Goal: Task Accomplishment & Management: Use online tool/utility

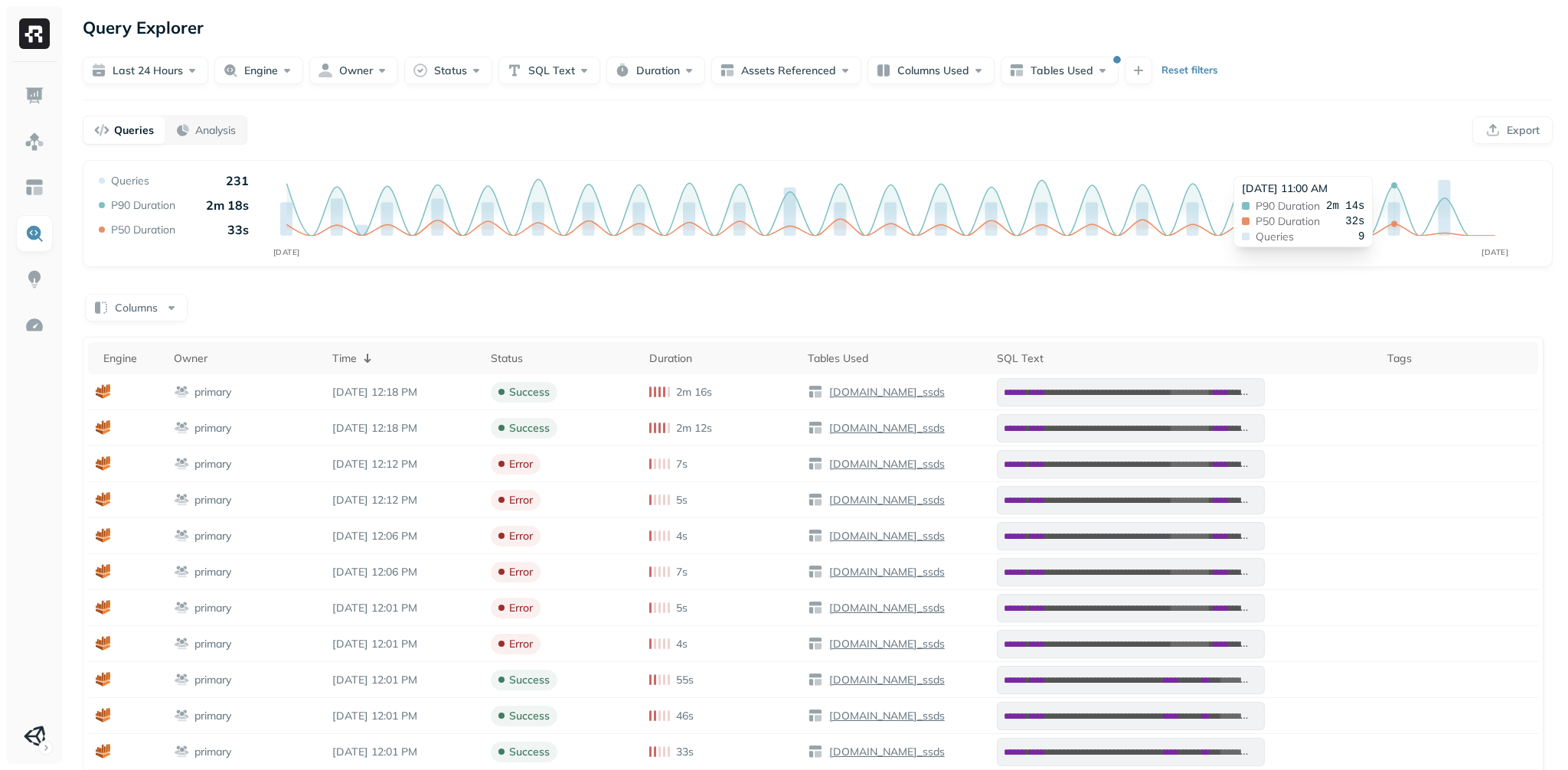
scroll to position [34, 0]
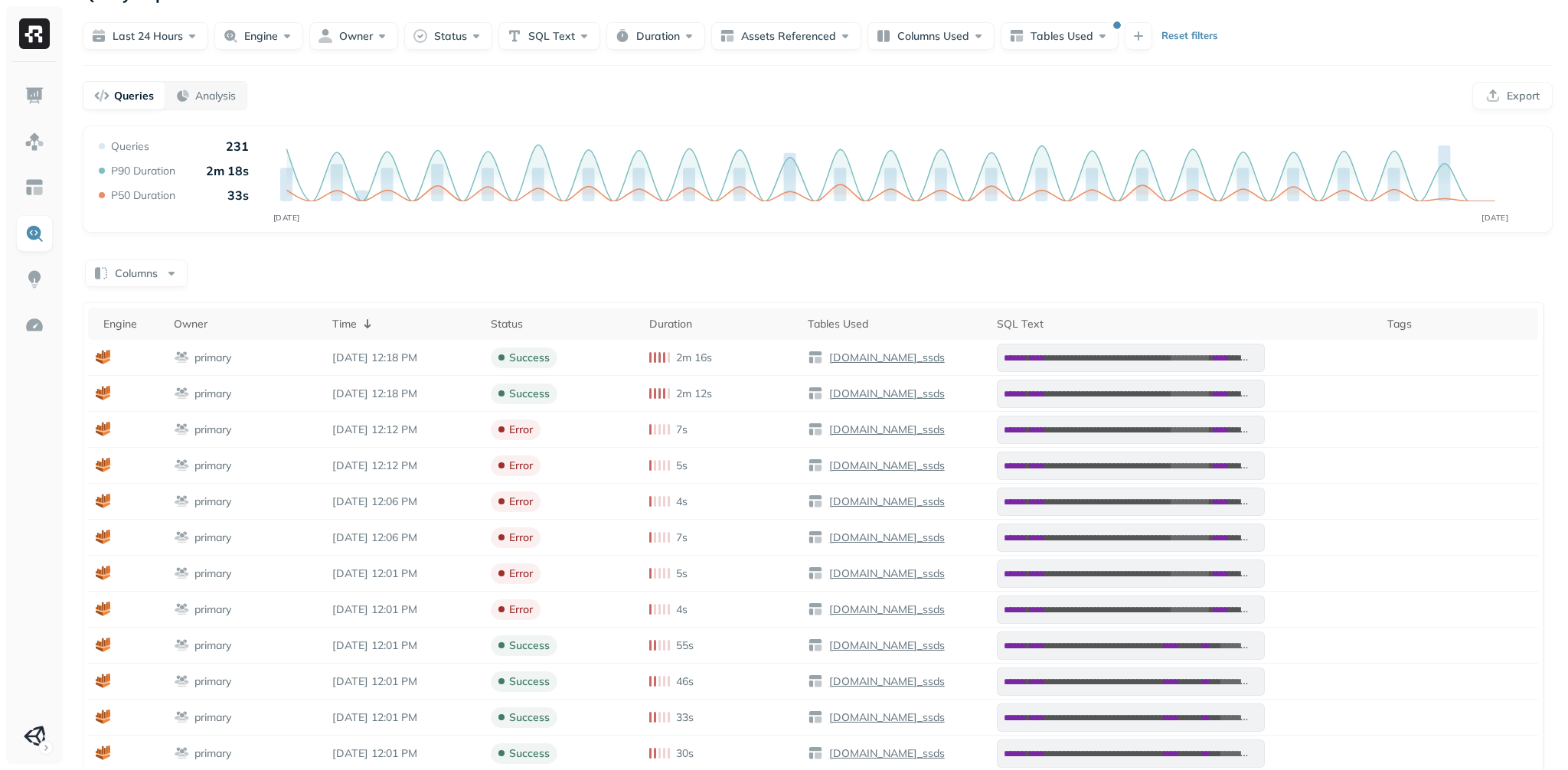
click at [148, 103] on p "Queries" at bounding box center [133, 96] width 40 height 15
click at [358, 46] on button "Owner" at bounding box center [353, 36] width 89 height 28
click at [358, 48] on button "Owner" at bounding box center [353, 36] width 89 height 28
click at [292, 46] on button "Engine" at bounding box center [259, 36] width 89 height 28
click at [291, 47] on button "Engine" at bounding box center [259, 36] width 89 height 28
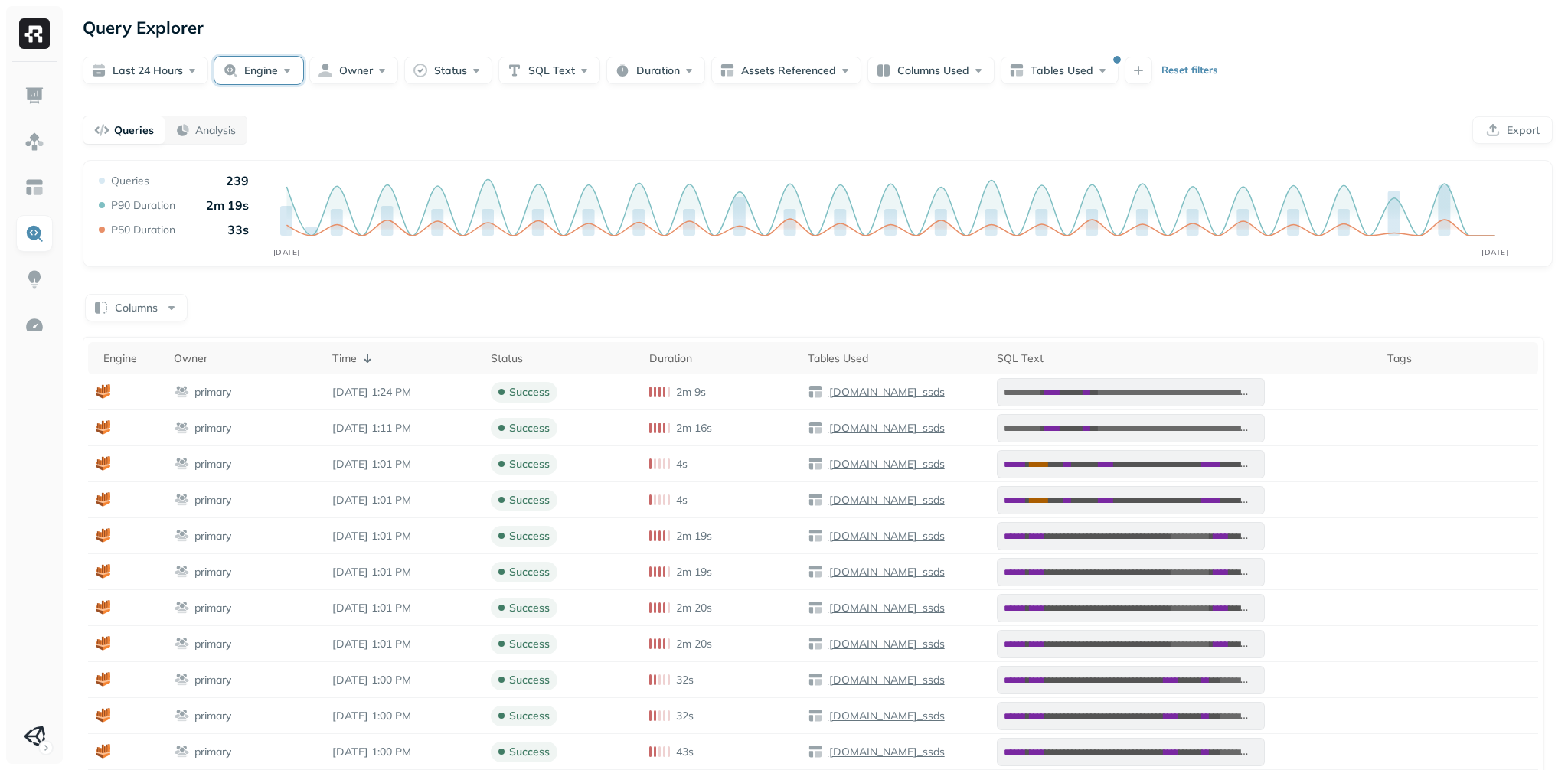
click at [294, 85] on button "Engine" at bounding box center [259, 71] width 89 height 28
click at [159, 216] on button "button" at bounding box center [157, 207] width 19 height 19
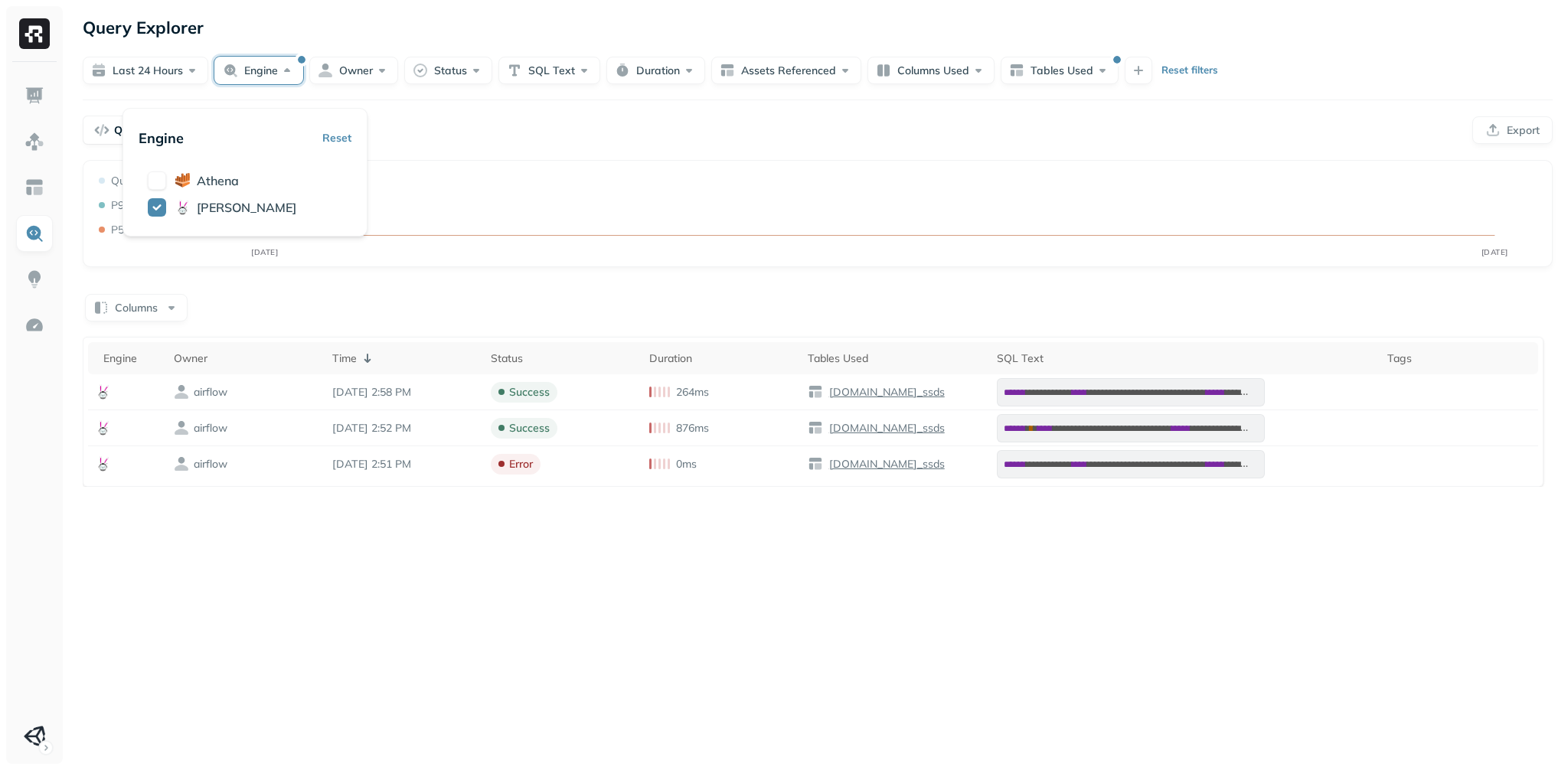
click at [1048, 213] on icon "SEP 03 SEP 04" at bounding box center [809, 219] width 1427 height 92
click at [285, 83] on button "Engine" at bounding box center [259, 71] width 89 height 28
click at [163, 216] on button "button" at bounding box center [157, 207] width 19 height 19
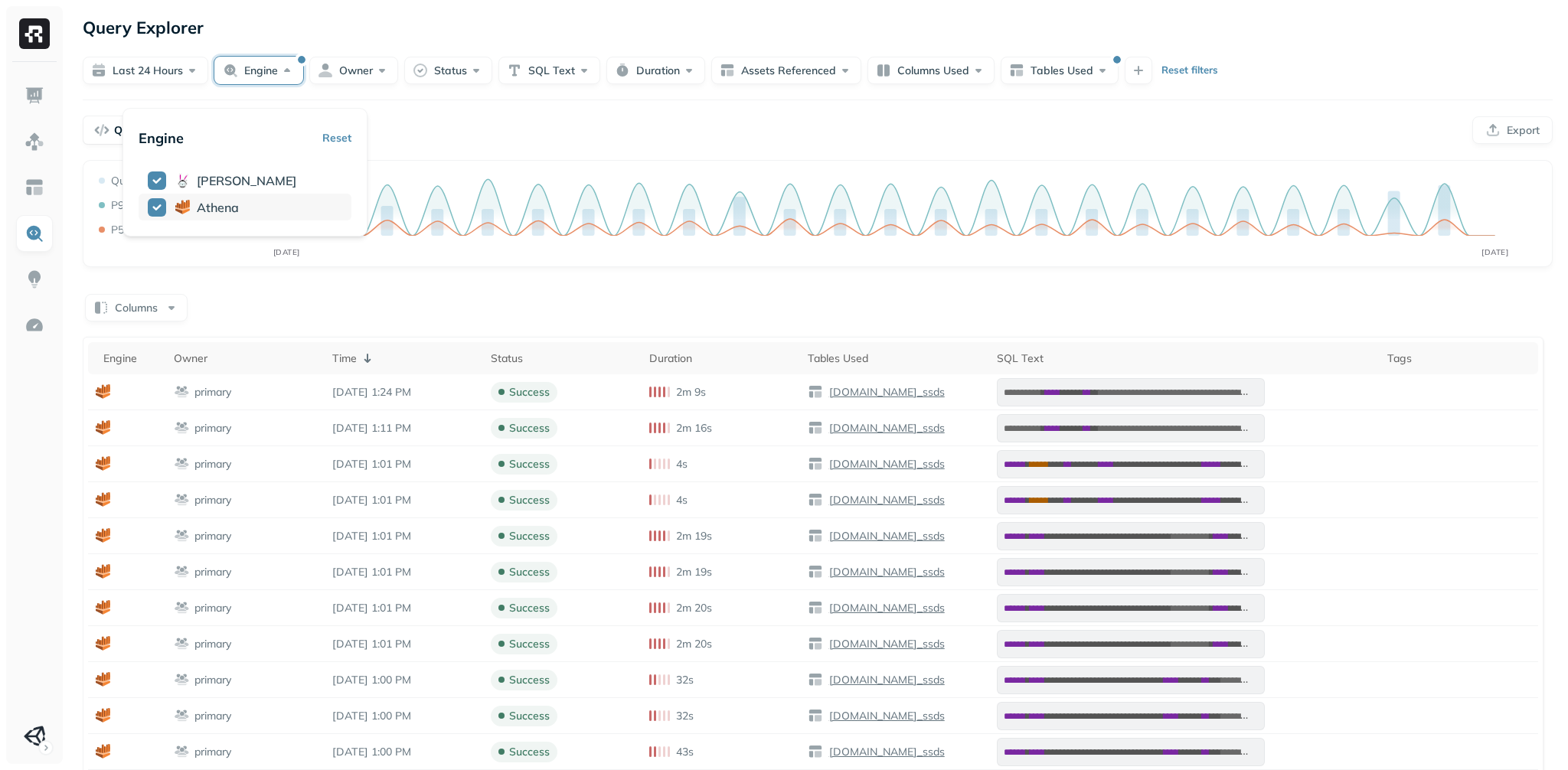
click at [162, 216] on button "button" at bounding box center [157, 207] width 19 height 19
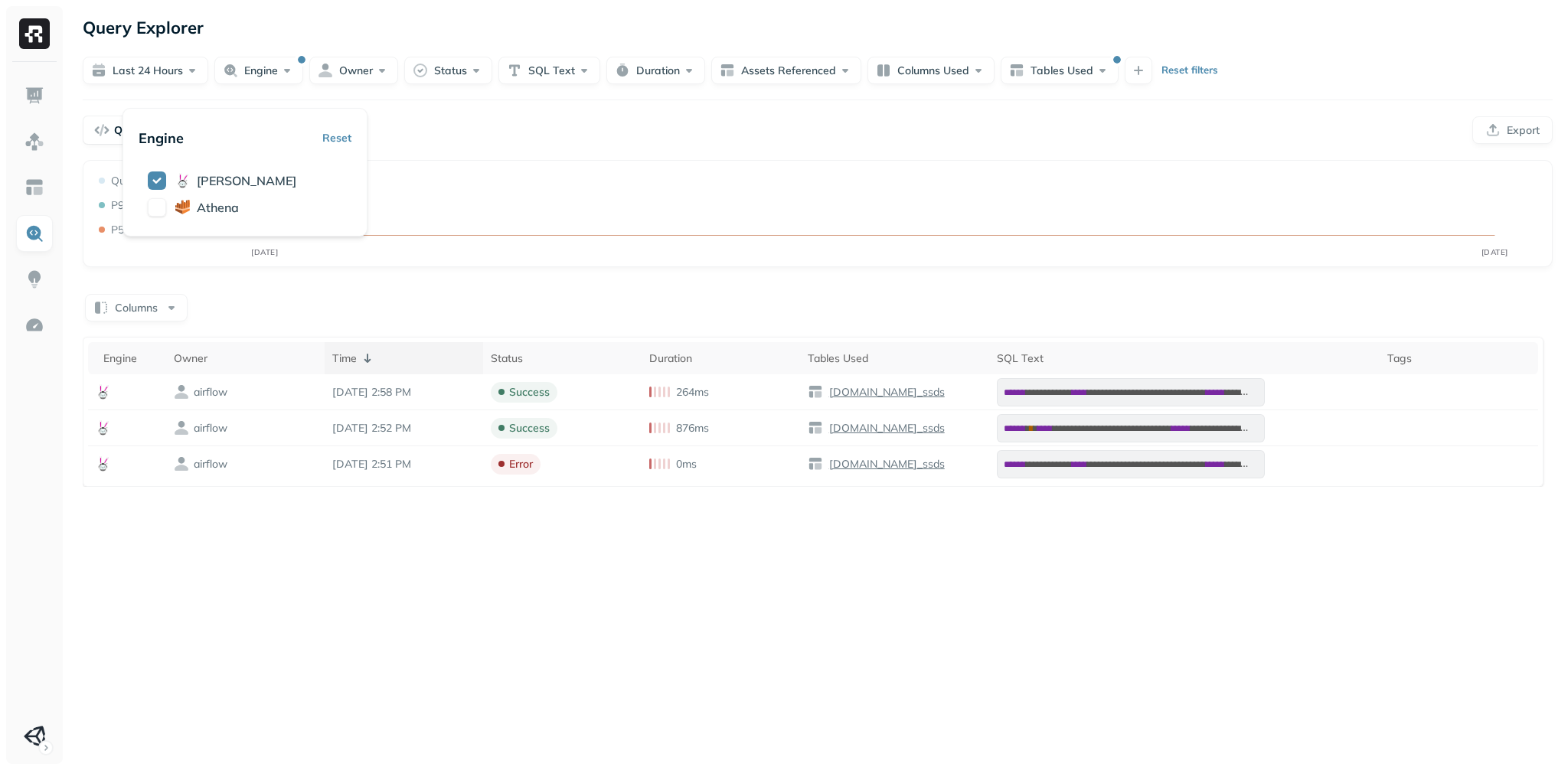
click at [377, 368] on icon at bounding box center [368, 358] width 19 height 19
click at [368, 366] on div "Time" at bounding box center [404, 359] width 143 height 15
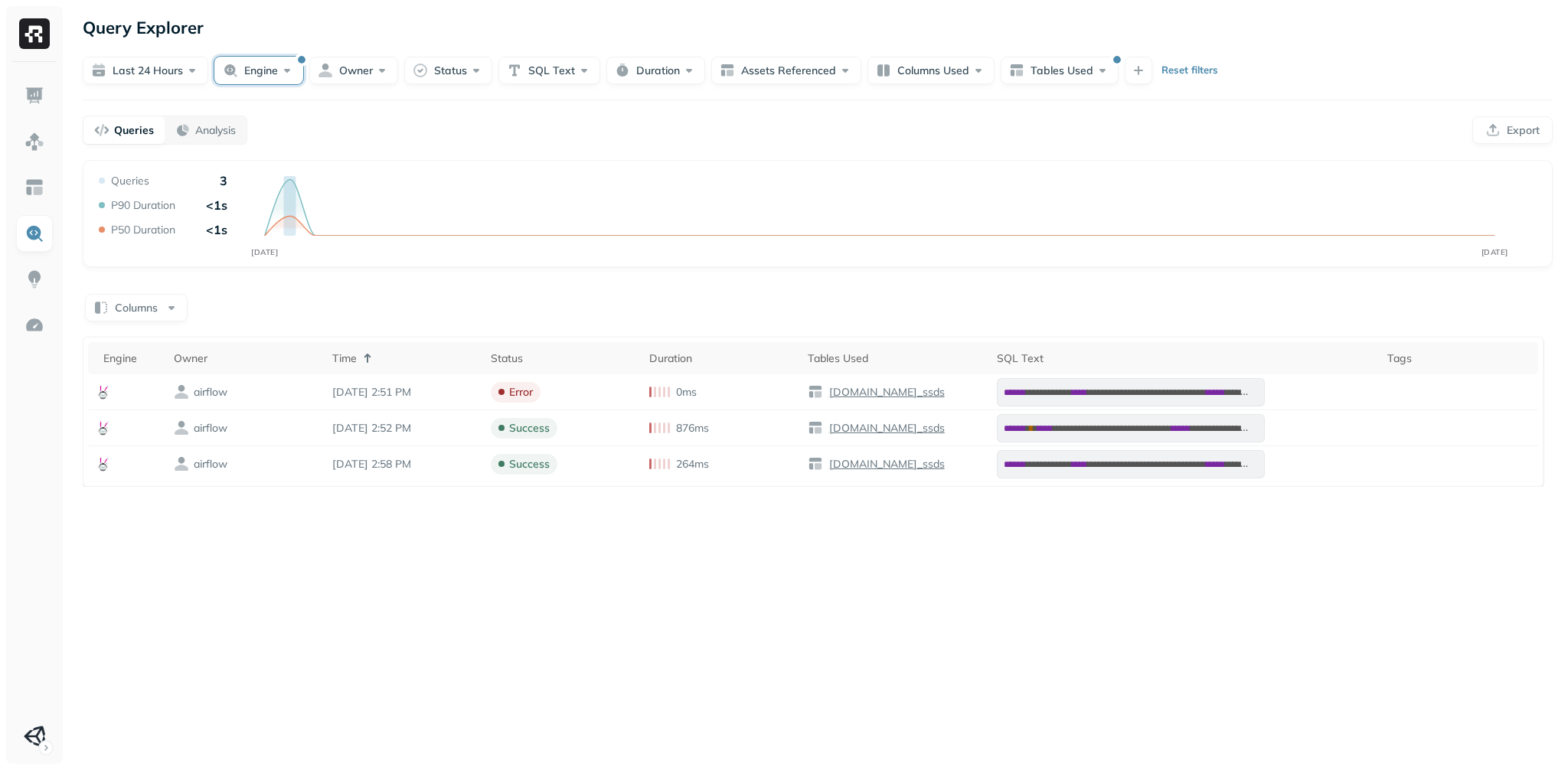
click at [301, 85] on button "Engine" at bounding box center [259, 71] width 89 height 28
click at [1114, 79] on button "Tables Used" at bounding box center [1060, 71] width 118 height 28
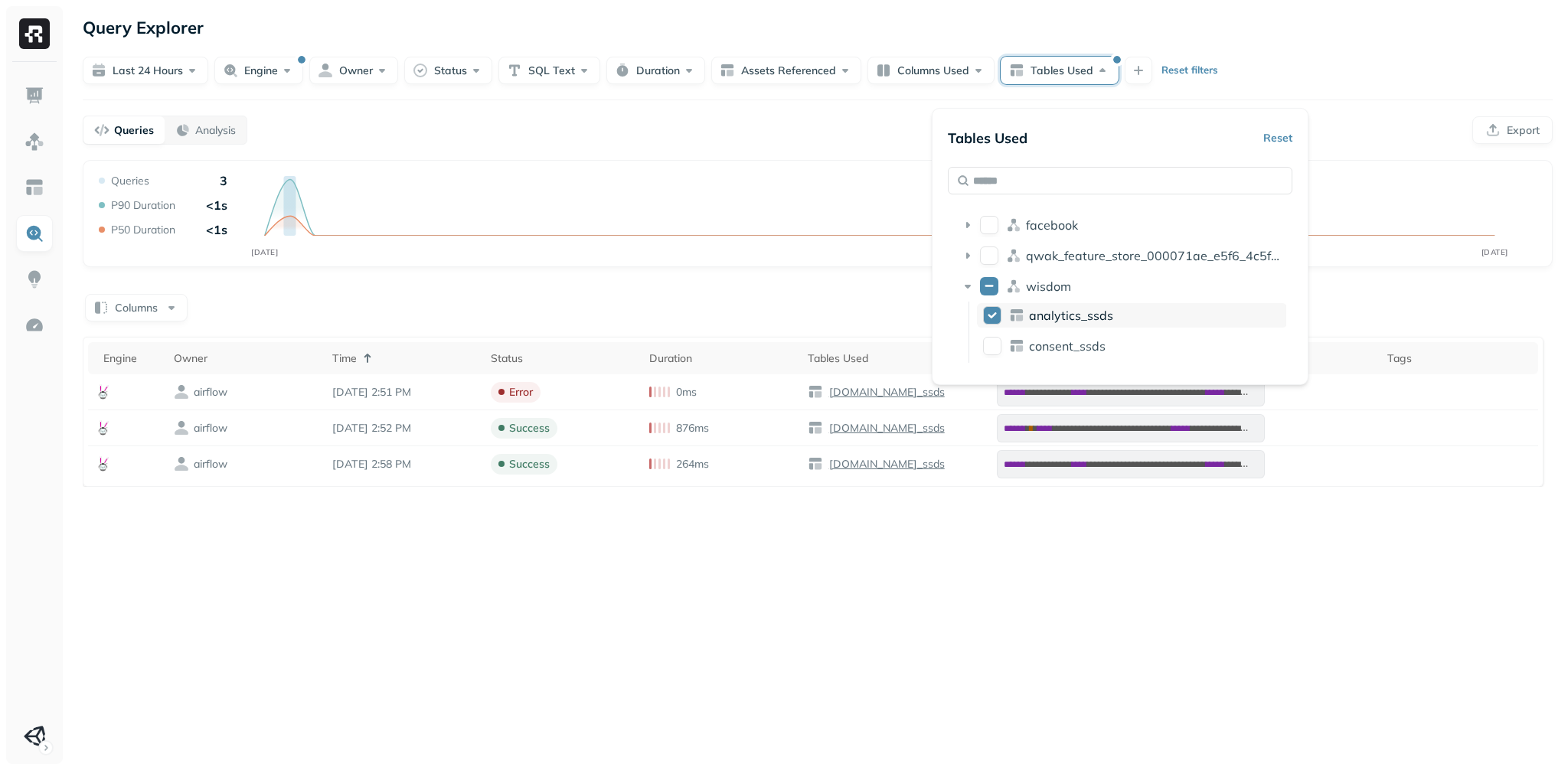
click at [996, 324] on button "analytics_ssds" at bounding box center [992, 315] width 19 height 19
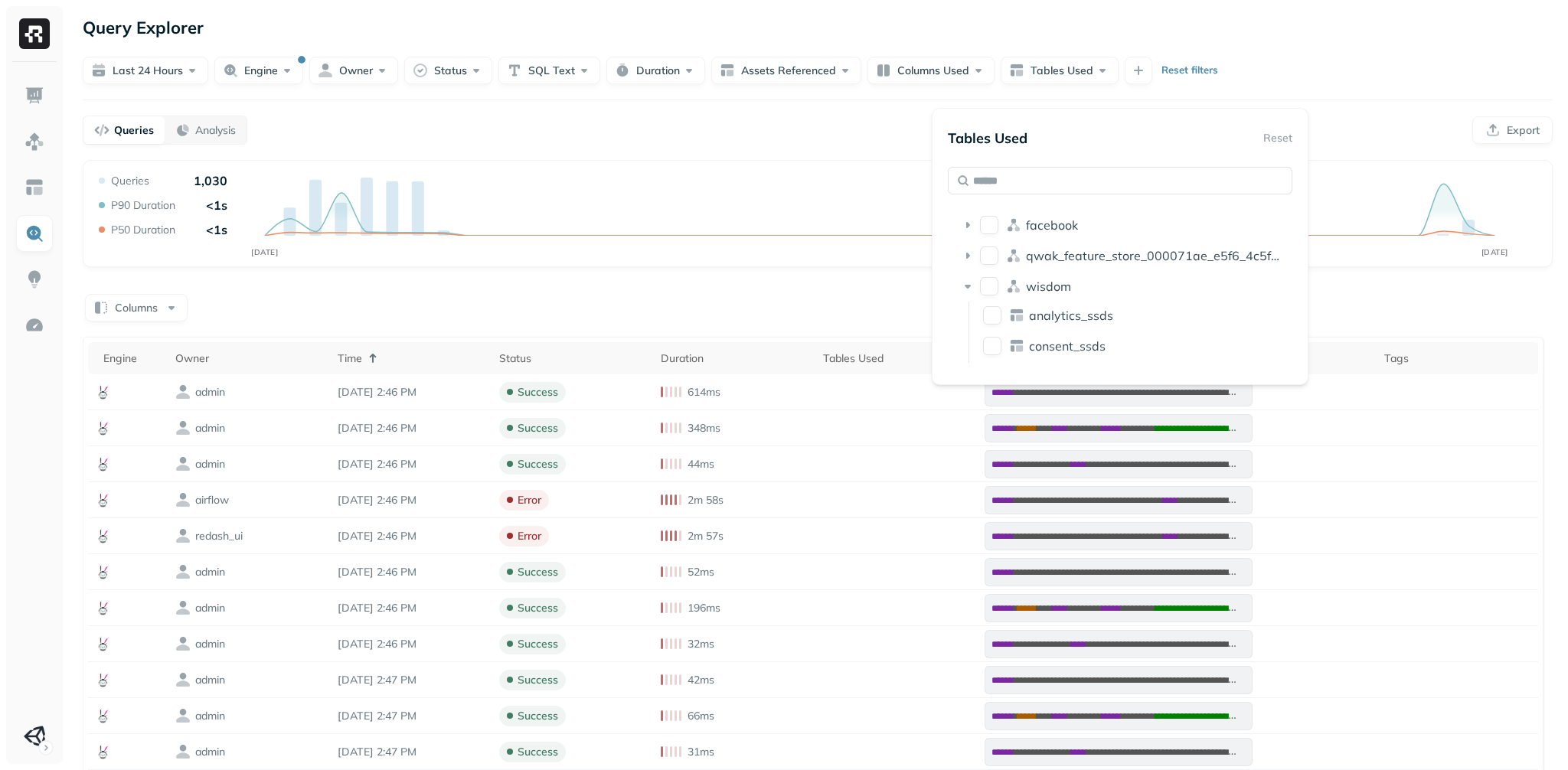
click at [831, 145] on div "Queries Analysis Export" at bounding box center [818, 130] width 1470 height 29
click at [380, 368] on icon at bounding box center [372, 358] width 19 height 19
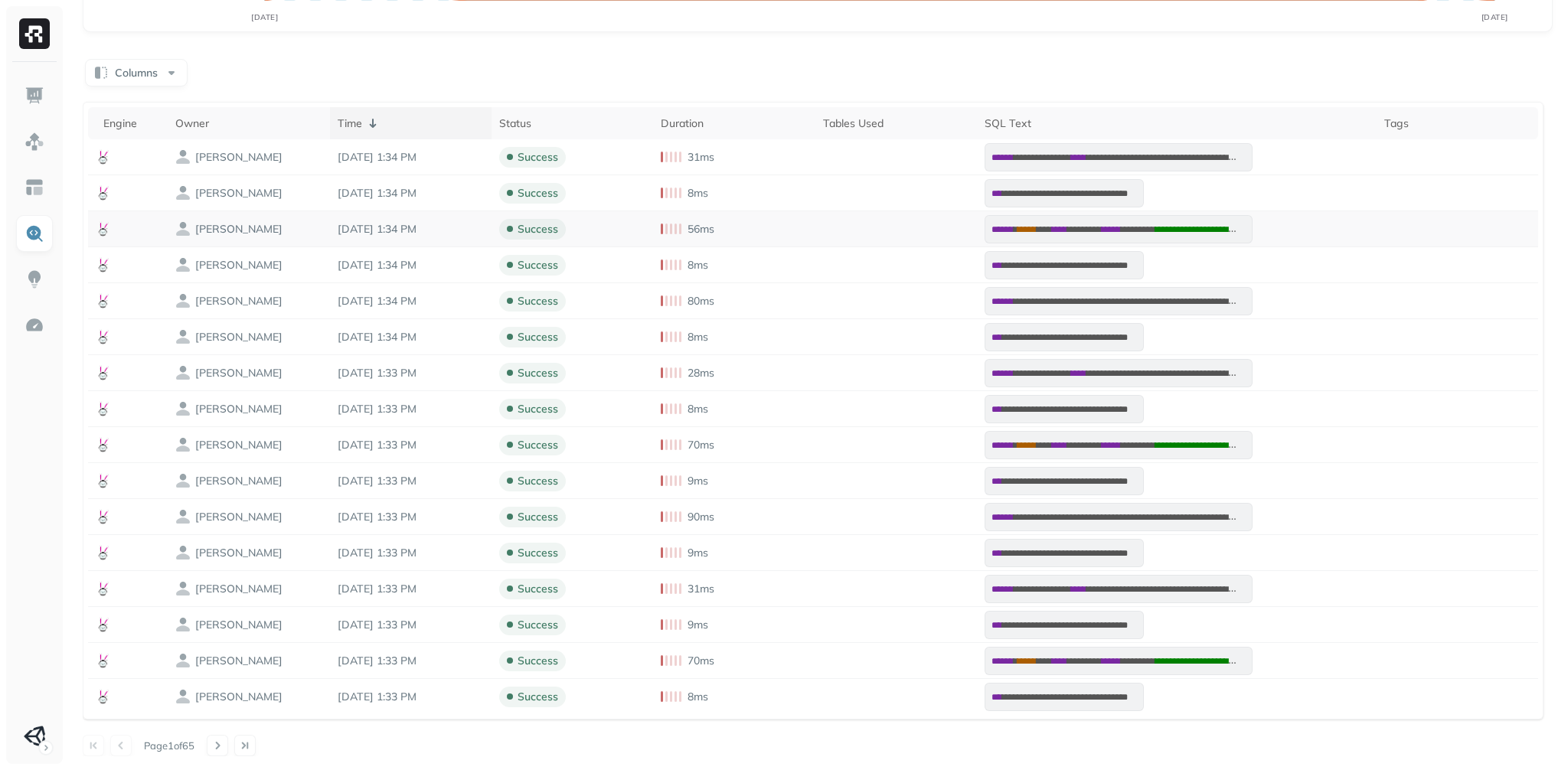
scroll to position [410, 0]
click at [229, 744] on button at bounding box center [217, 746] width 21 height 21
click at [130, 742] on button at bounding box center [121, 746] width 21 height 21
click at [1460, 607] on td at bounding box center [1457, 625] width 162 height 36
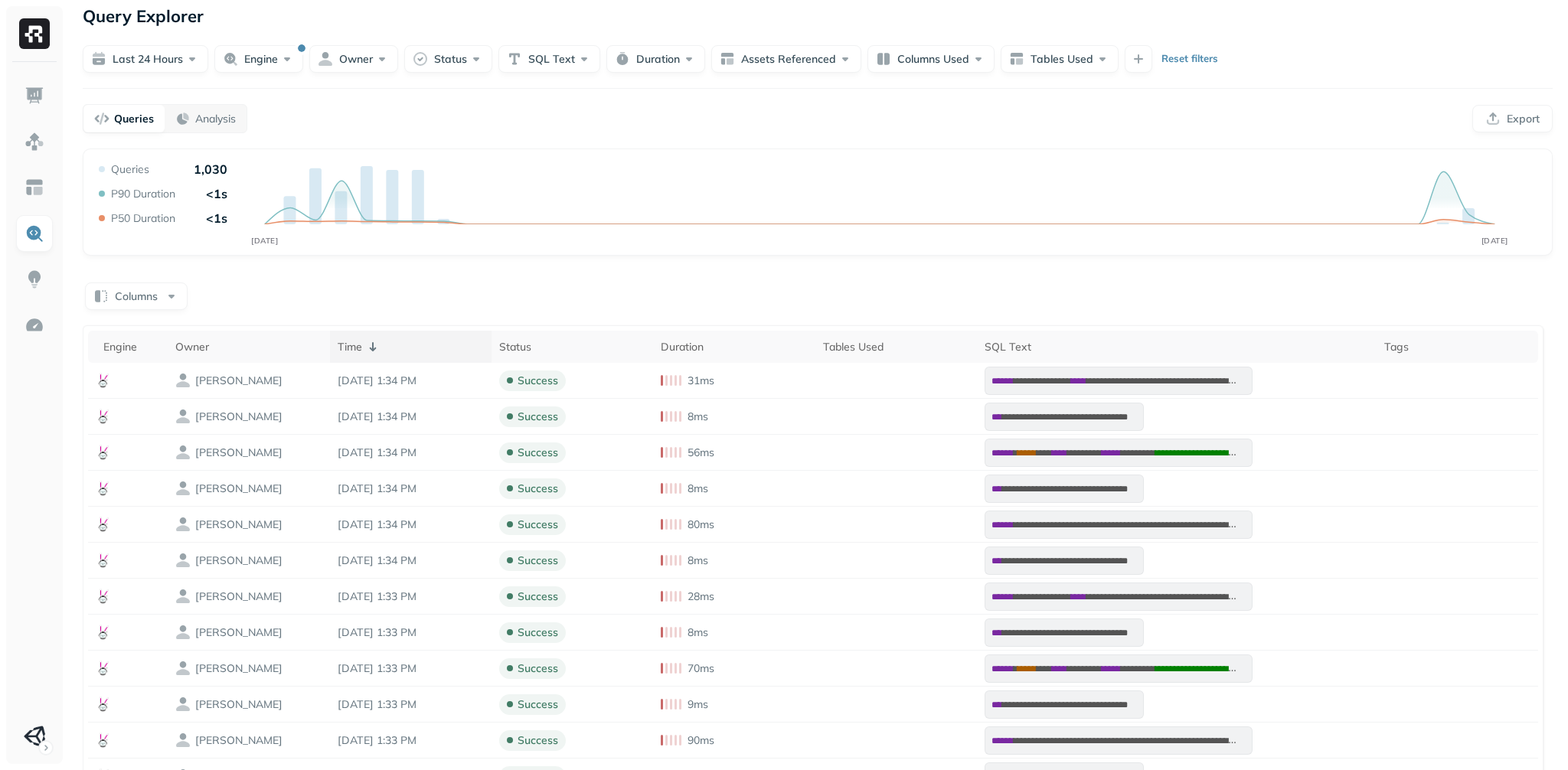
scroll to position [11, 0]
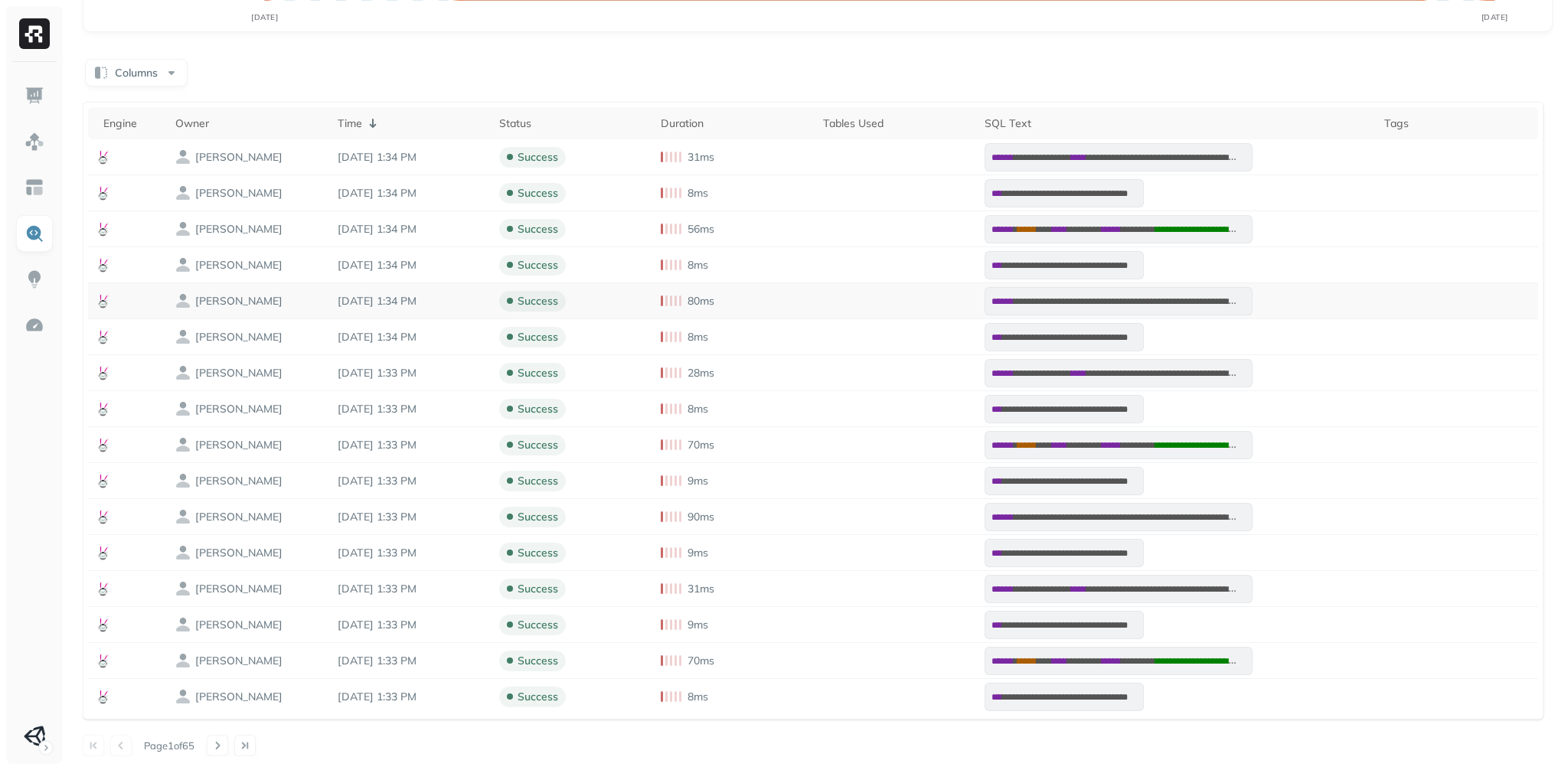
scroll to position [410, 0]
click at [229, 748] on button at bounding box center [217, 746] width 21 height 21
click at [132, 741] on button at bounding box center [121, 746] width 21 height 21
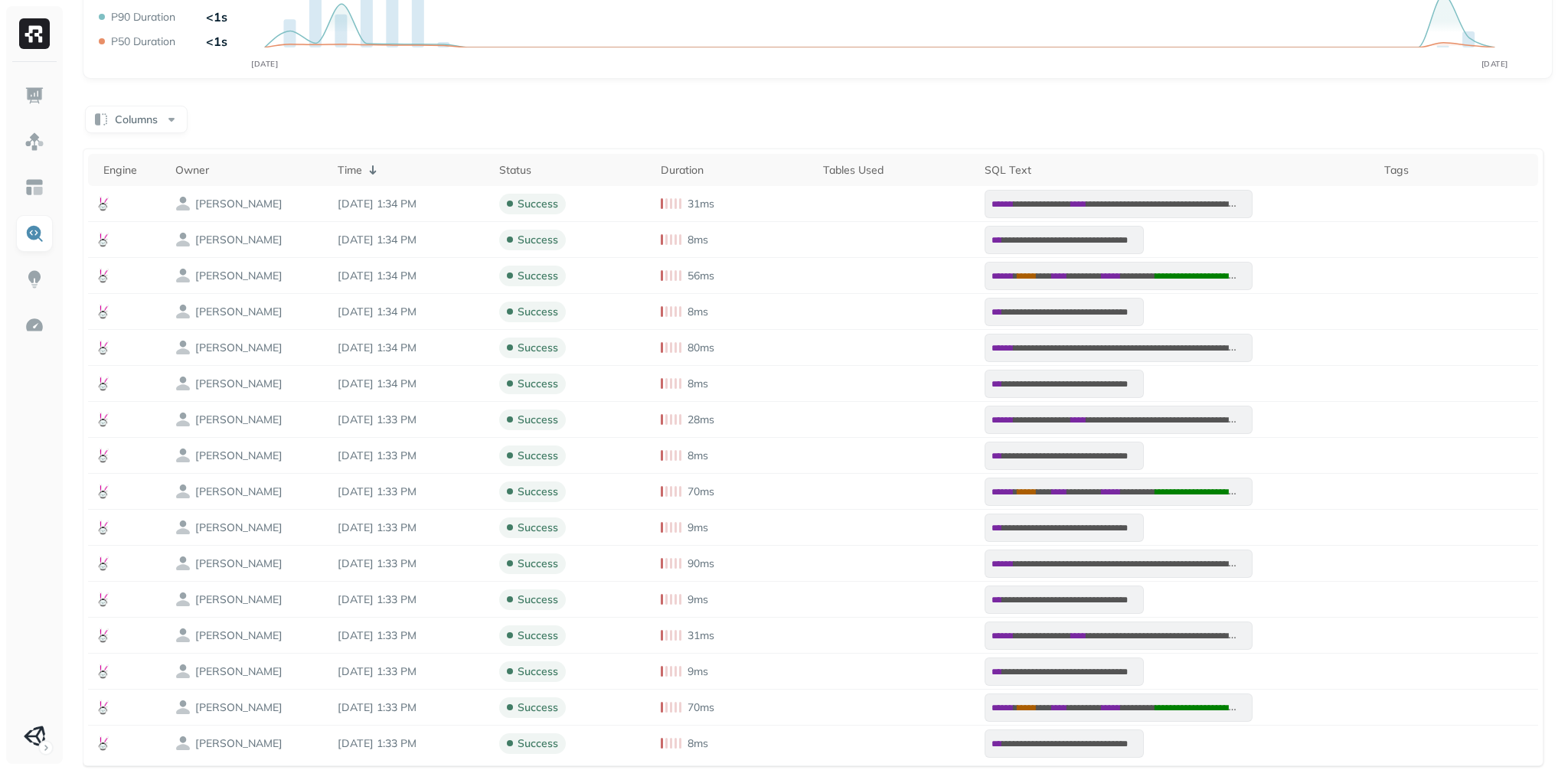
scroll to position [0, 0]
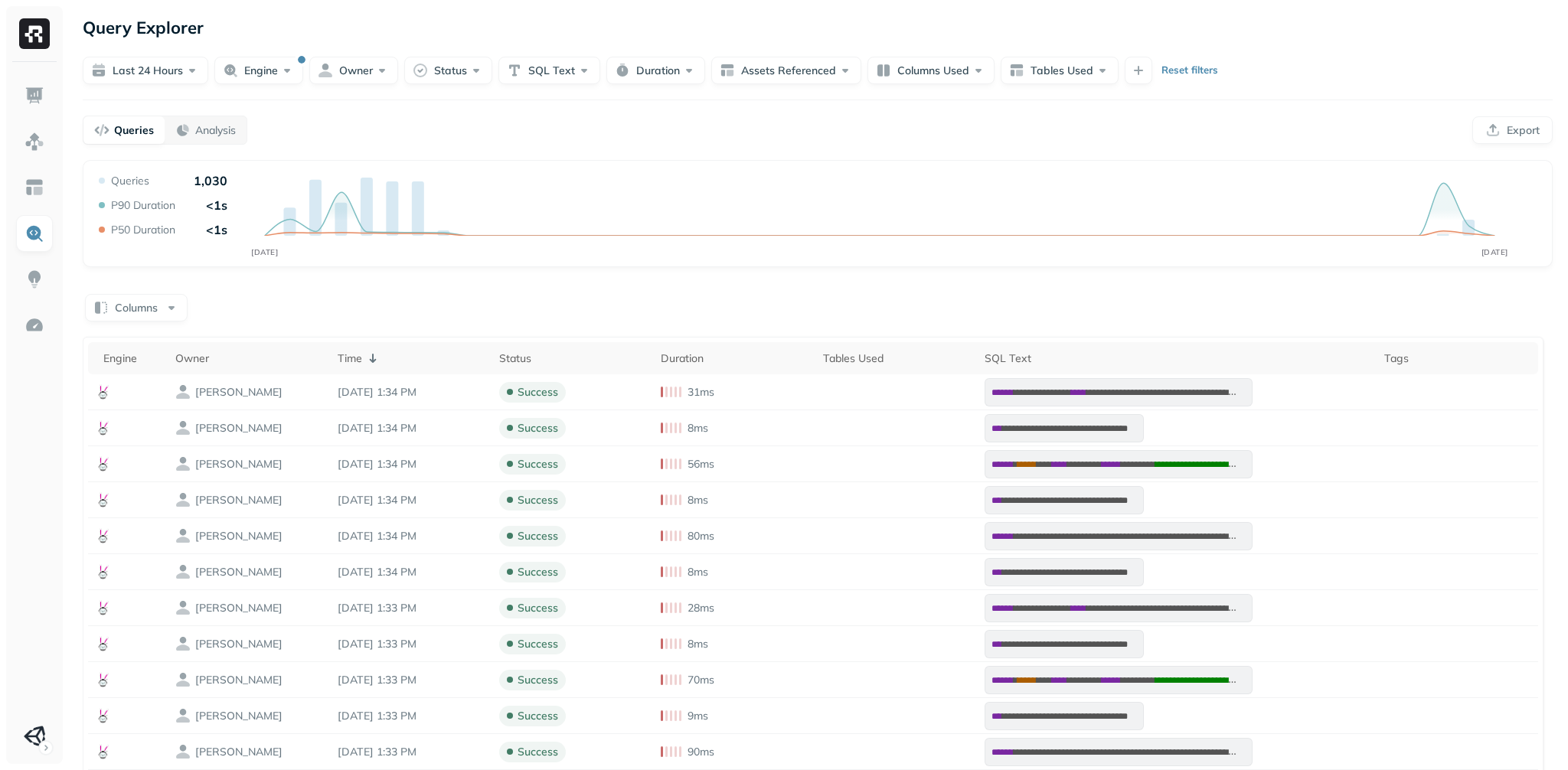
click at [826, 205] on div "Query Performance SEP 03 SEP 04 Queries 1,030 P90 Duration <1s P50 Duration <1s" at bounding box center [818, 214] width 1470 height 107
